Goal: Task Accomplishment & Management: Manage account settings

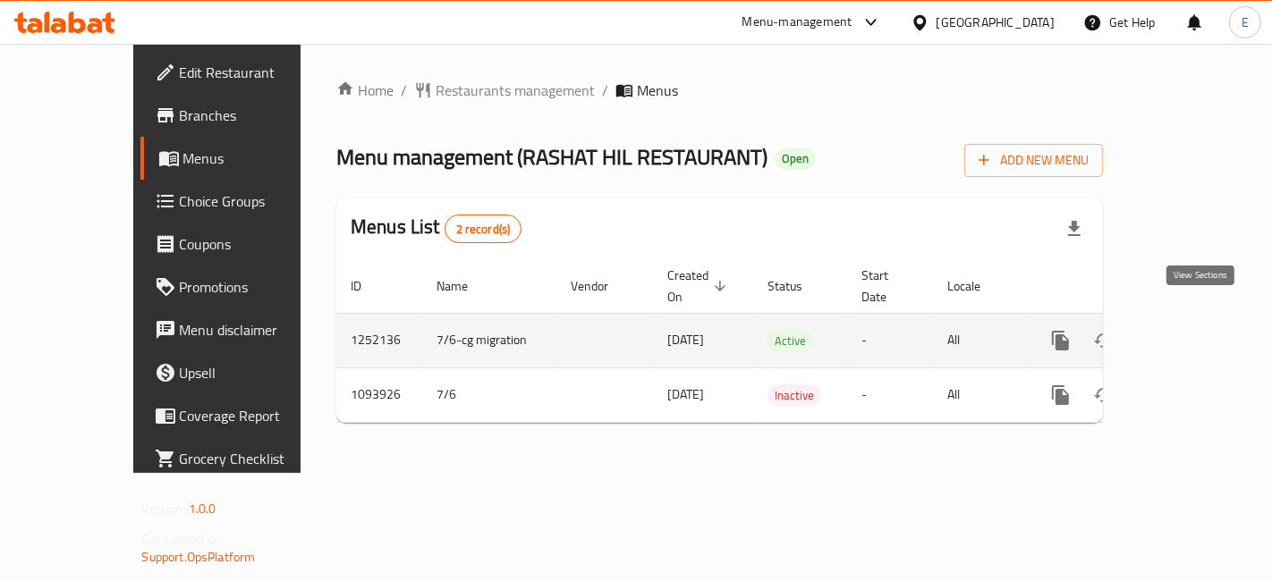
click at [1200, 330] on icon "enhanced table" at bounding box center [1189, 340] width 21 height 21
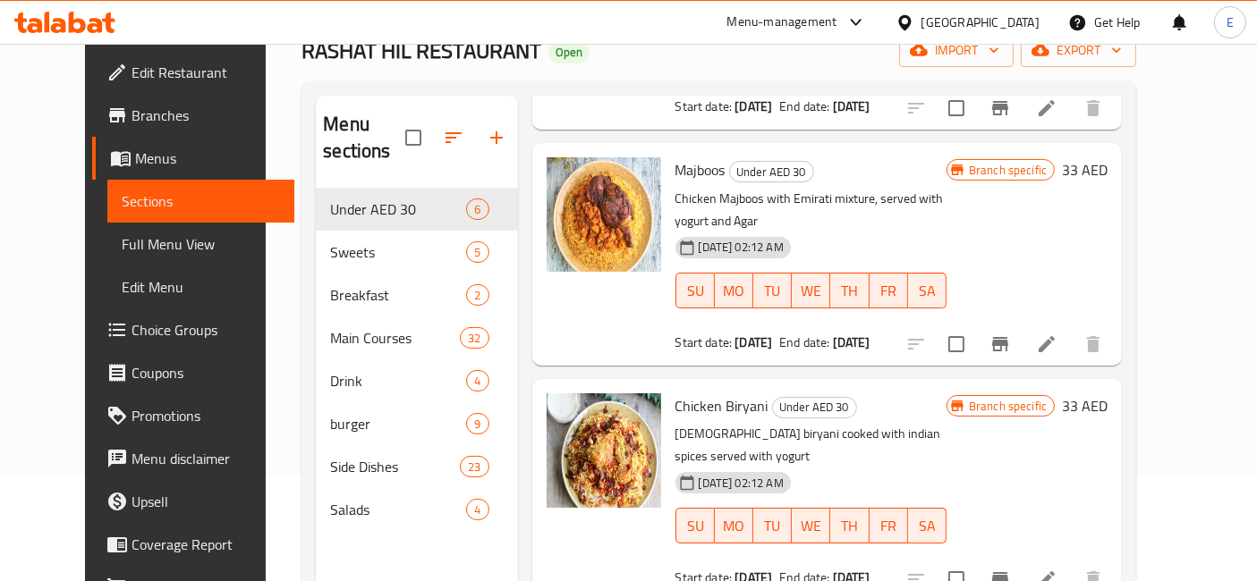
scroll to position [274, 0]
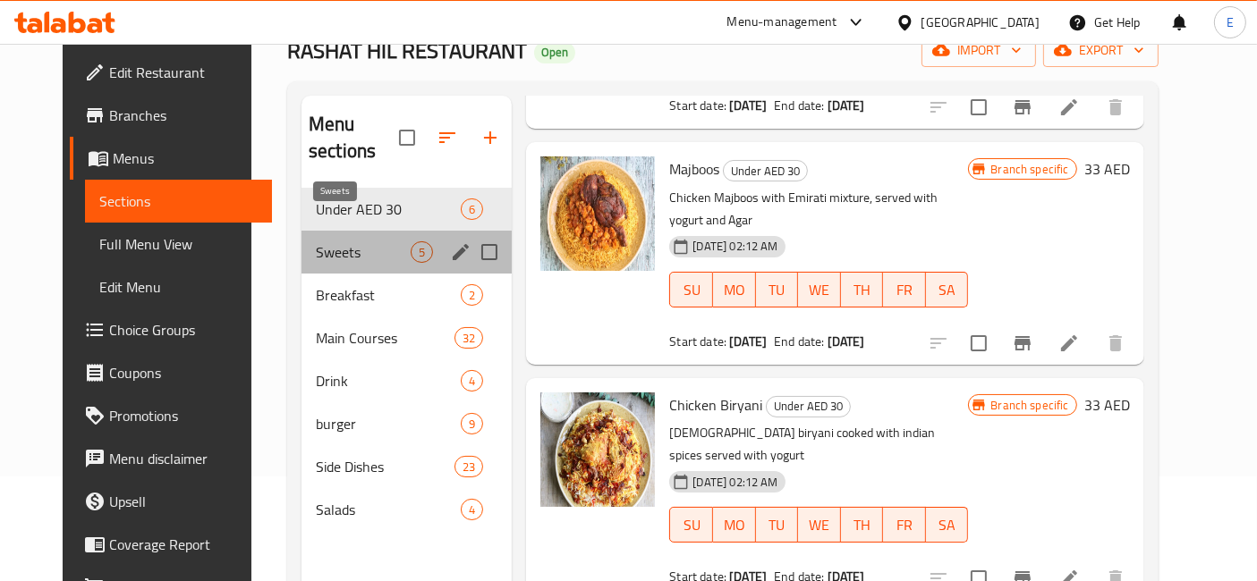
click at [316, 242] on span "Sweets" at bounding box center [363, 252] width 95 height 21
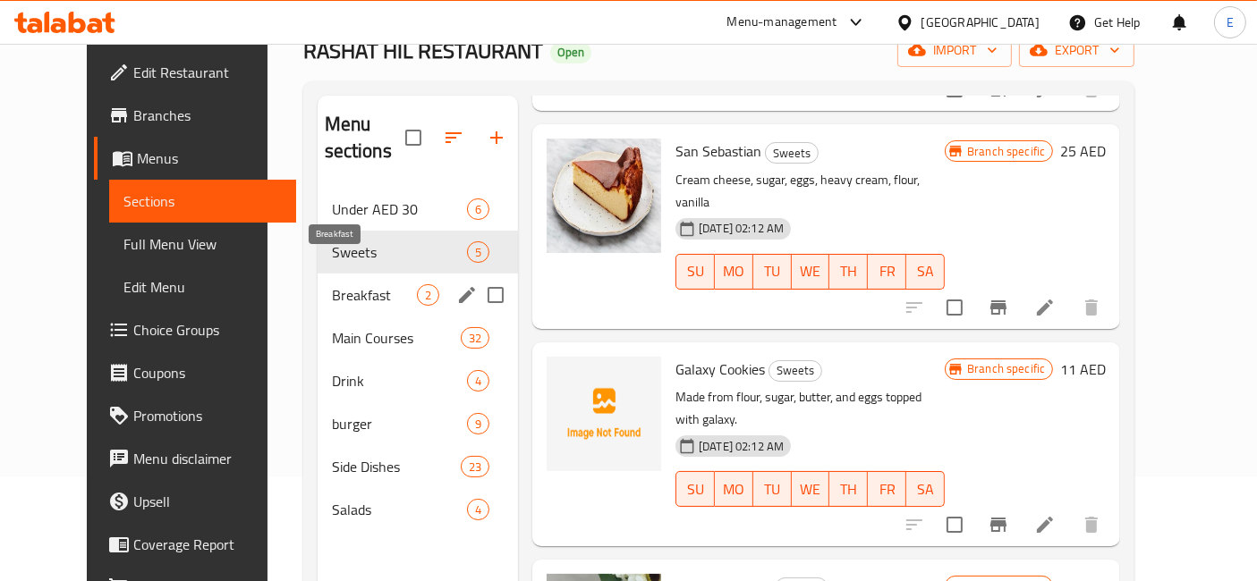
click at [332, 284] on span "Breakfast" at bounding box center [374, 294] width 85 height 21
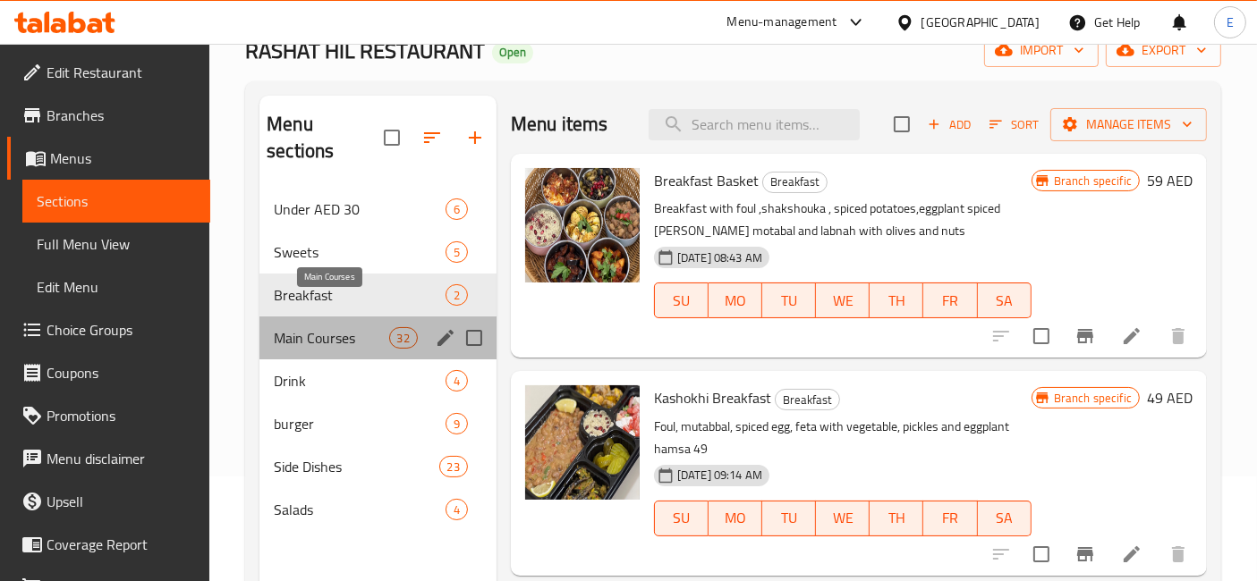
click at [317, 327] on span "Main Courses" at bounding box center [331, 337] width 115 height 21
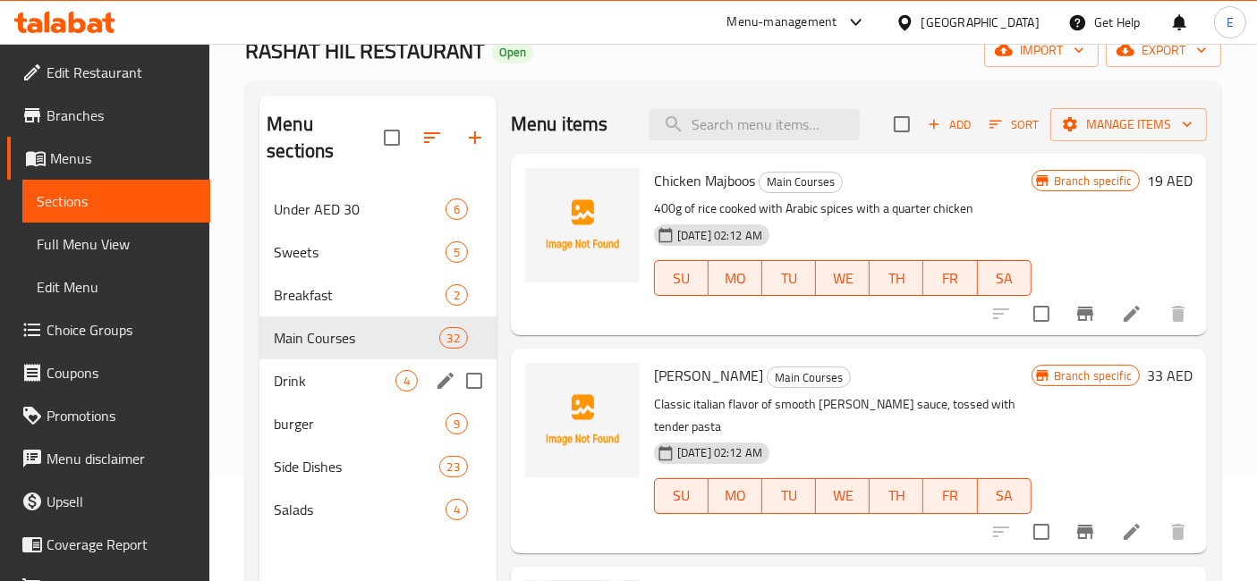
click at [317, 370] on span "Drink" at bounding box center [335, 380] width 122 height 21
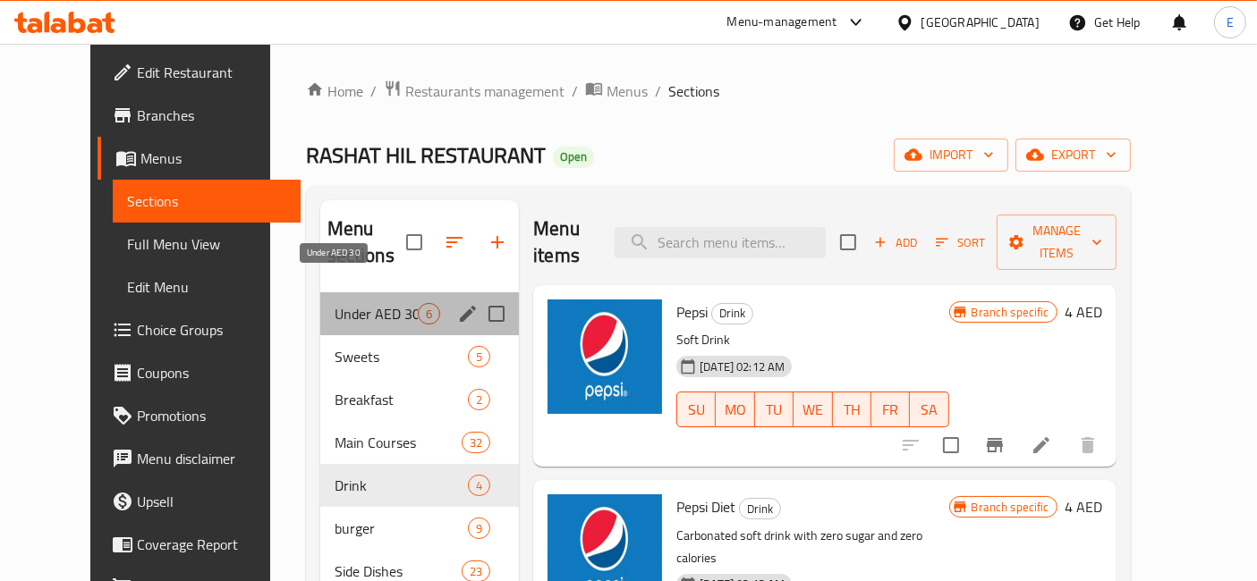
click at [335, 303] on span "Under AED 30" at bounding box center [376, 313] width 83 height 21
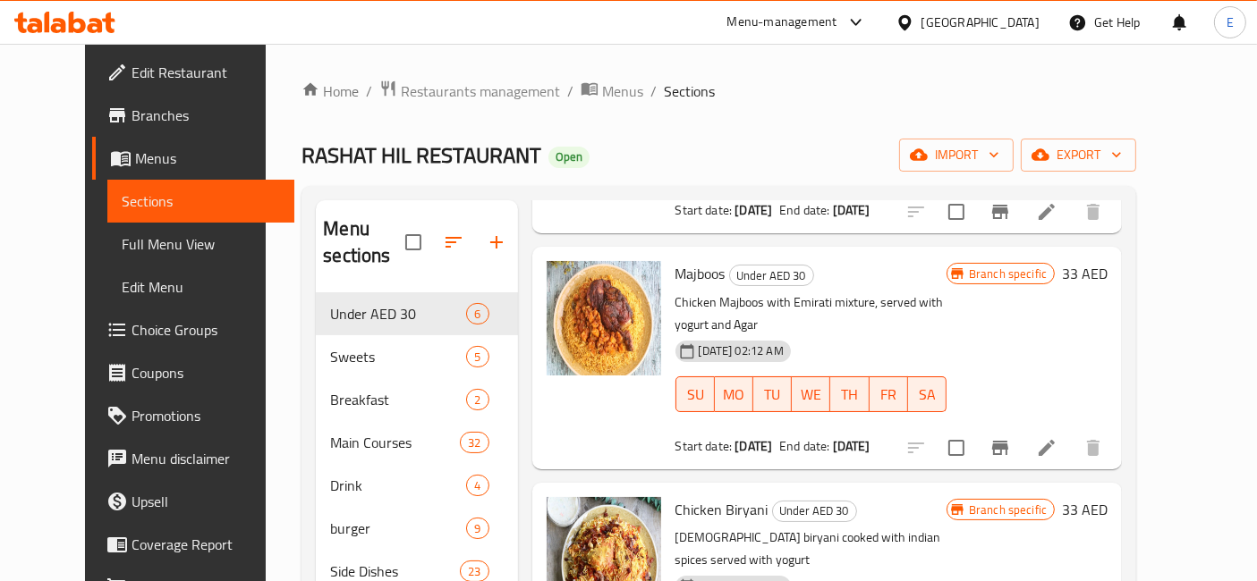
scroll to position [276, 0]
click at [837, 4] on div "Menu-management" at bounding box center [797, 22] width 168 height 43
click at [773, 9] on div "Menu-management" at bounding box center [797, 22] width 168 height 43
click at [810, 21] on div "Menu-management" at bounding box center [782, 22] width 110 height 21
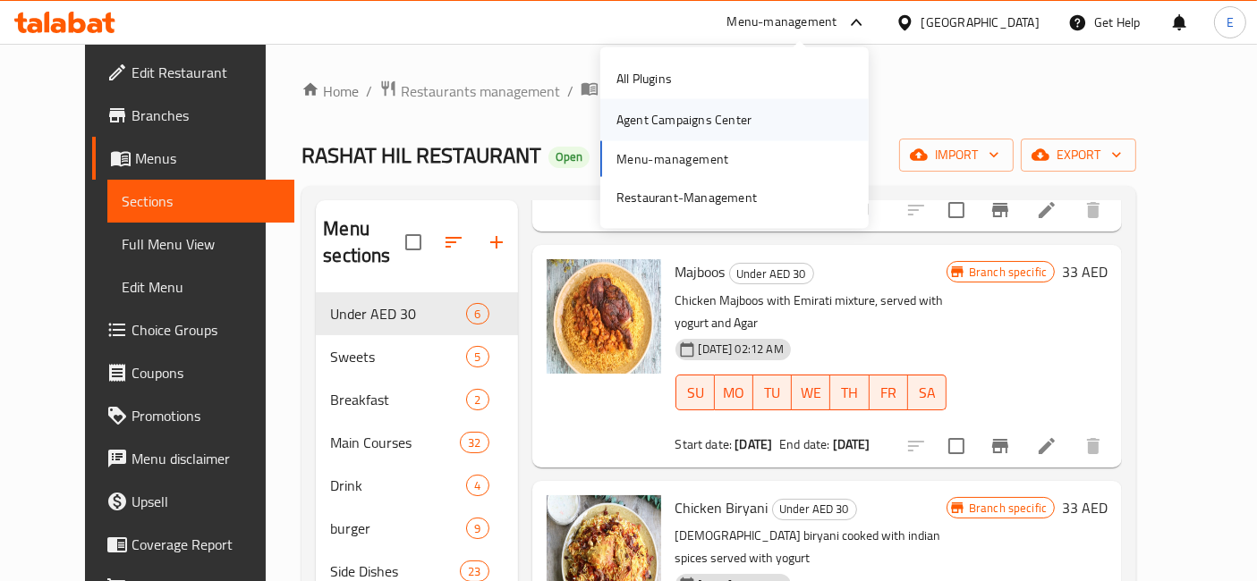
click at [657, 116] on div "Agent Campaigns Center" at bounding box center [683, 120] width 135 height 20
